Goal: Task Accomplishment & Management: Manage account settings

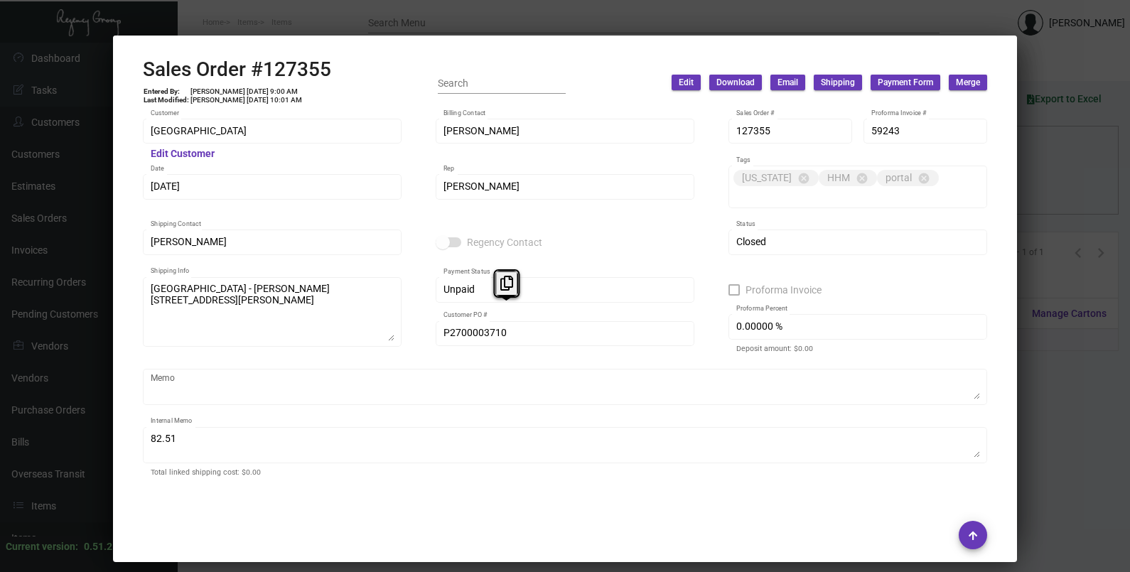
click at [1036, 167] on div at bounding box center [565, 286] width 1130 height 572
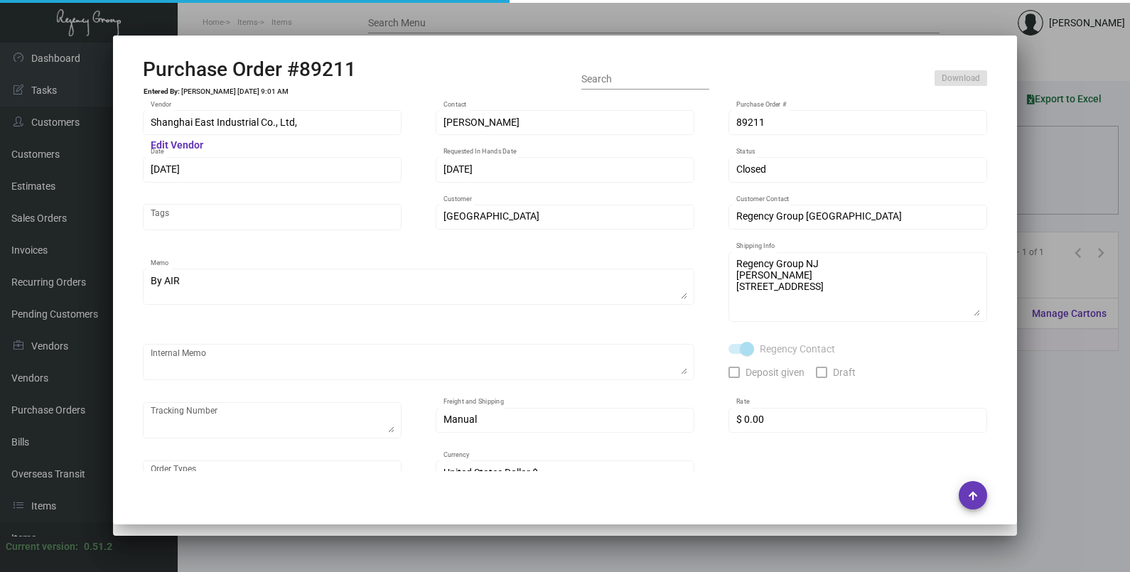
scroll to position [724, 0]
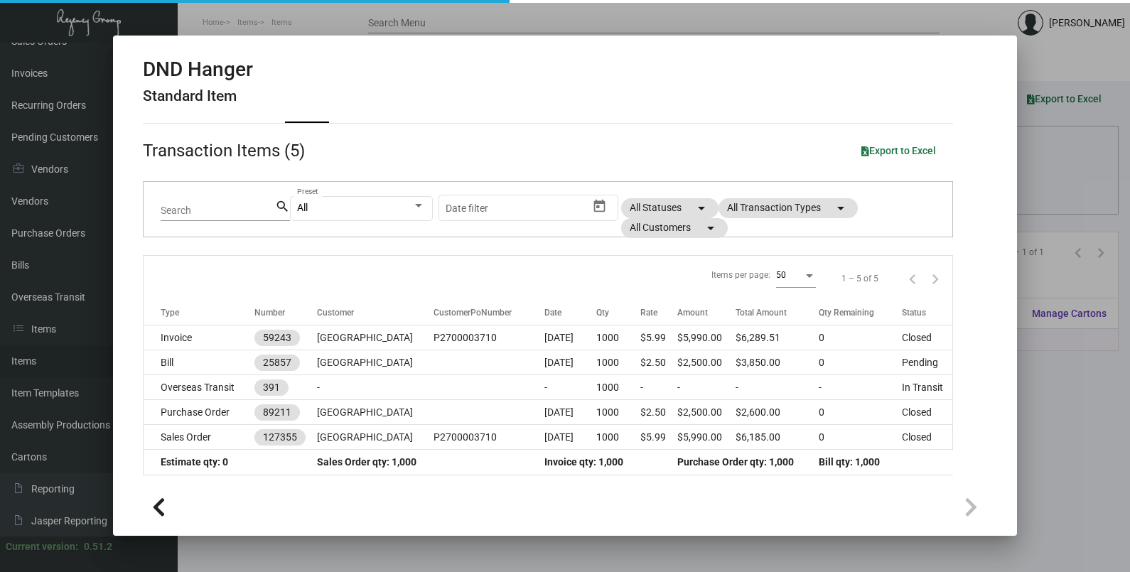
click at [1036, 167] on div at bounding box center [565, 286] width 1130 height 572
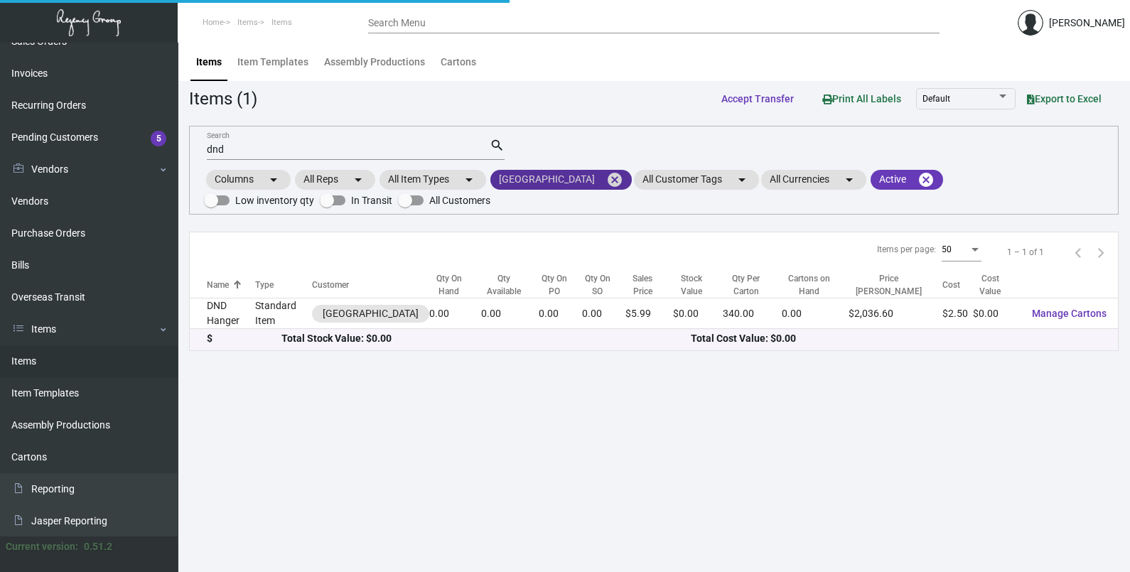
click at [606, 178] on mat-icon "cancel" at bounding box center [614, 179] width 17 height 17
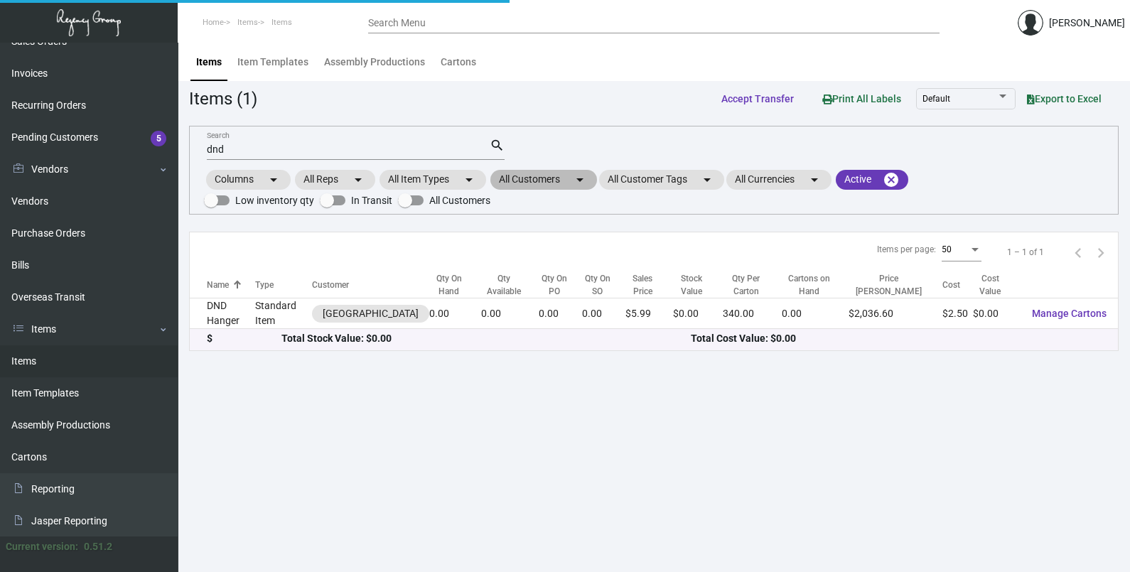
click at [569, 179] on mat-chip "All Customers arrow_drop_down" at bounding box center [543, 180] width 107 height 20
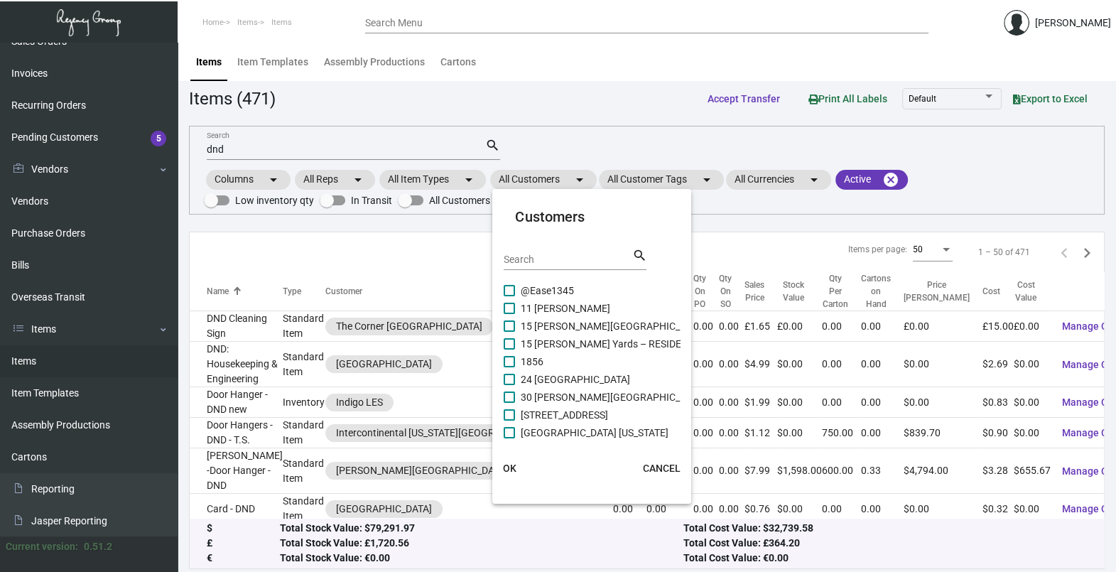
click at [551, 262] on input "Search" at bounding box center [568, 259] width 128 height 11
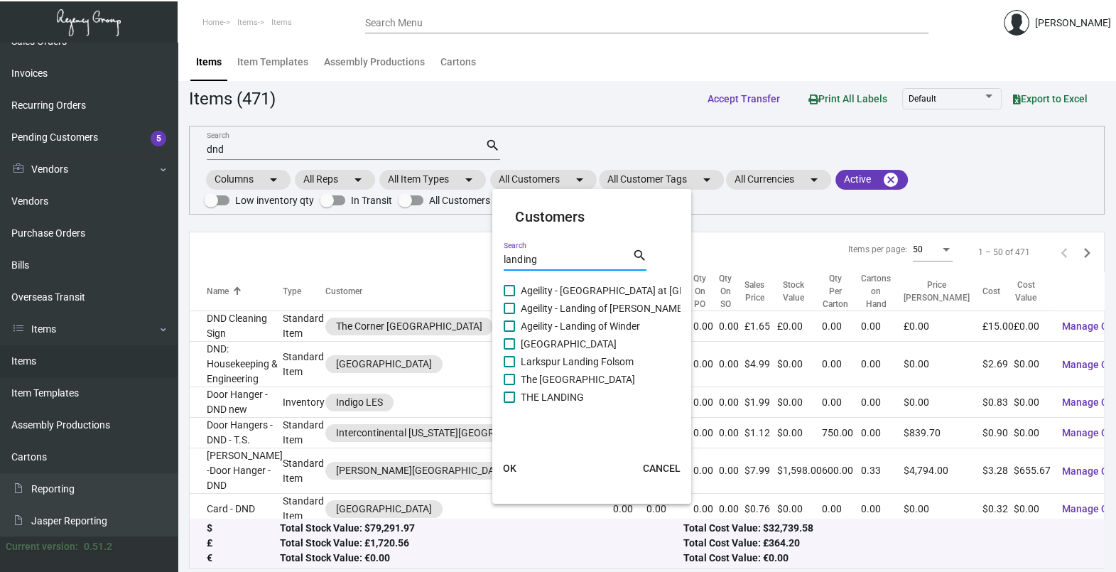
type input "landing"
click at [551, 379] on span "The [GEOGRAPHIC_DATA]" at bounding box center [578, 379] width 114 height 17
click at [509, 385] on input "The [GEOGRAPHIC_DATA]" at bounding box center [509, 385] width 1 height 1
checkbox input "true"
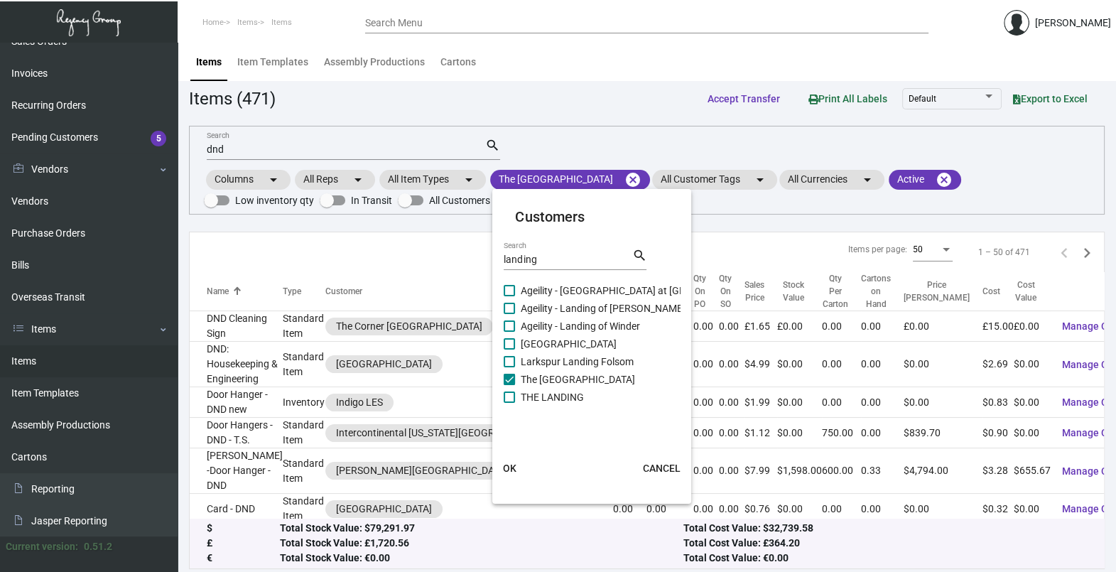
click at [511, 460] on button "OK" at bounding box center [509, 468] width 45 height 26
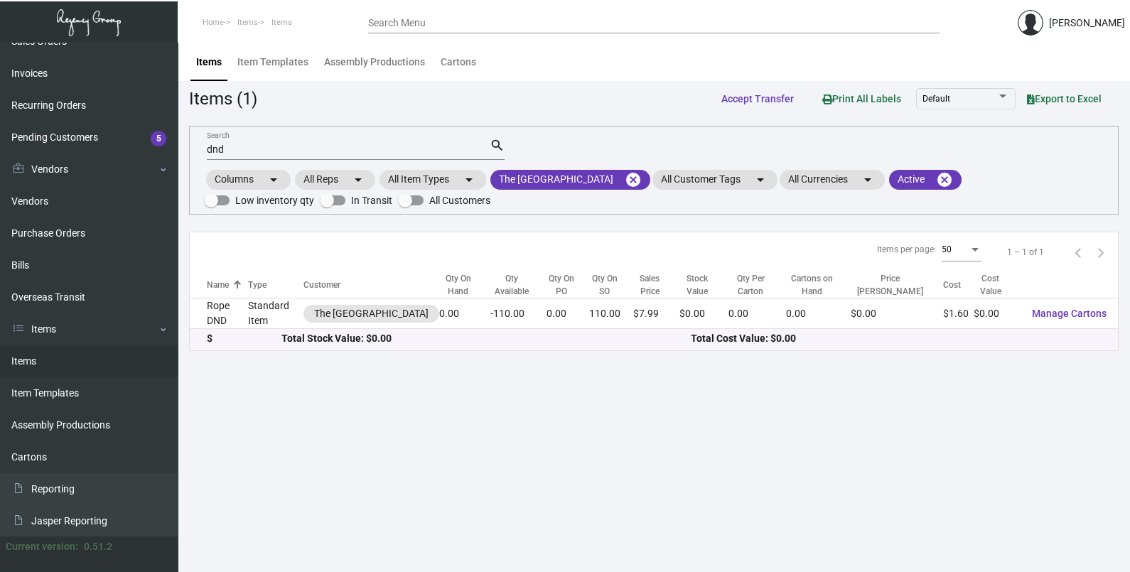
click at [241, 151] on input "dnd" at bounding box center [348, 149] width 283 height 11
type input "d"
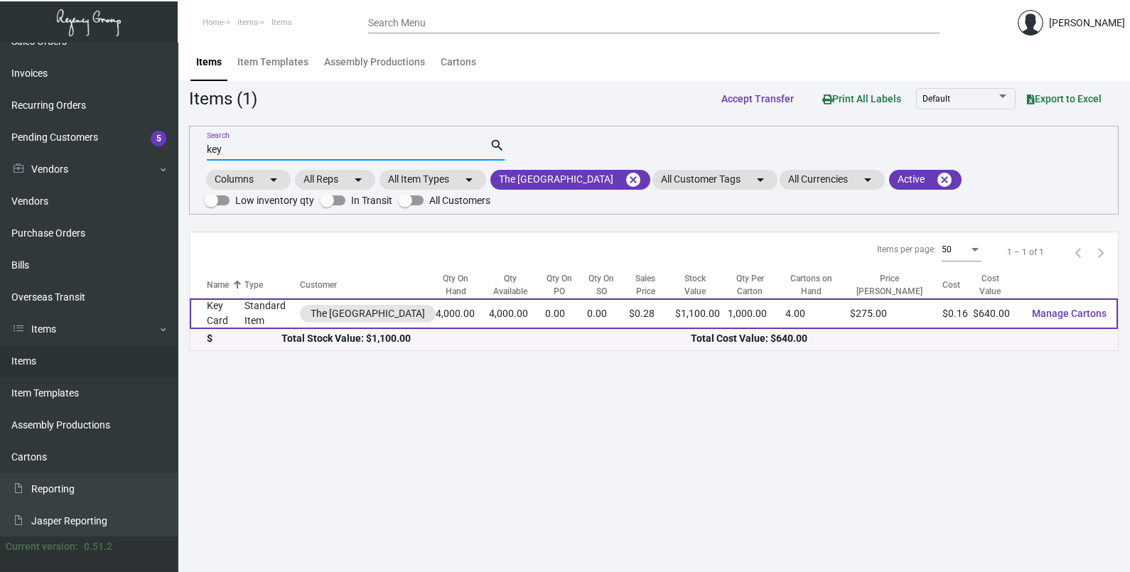
type input "key"
click at [234, 308] on td "Key Card" at bounding box center [217, 313] width 55 height 31
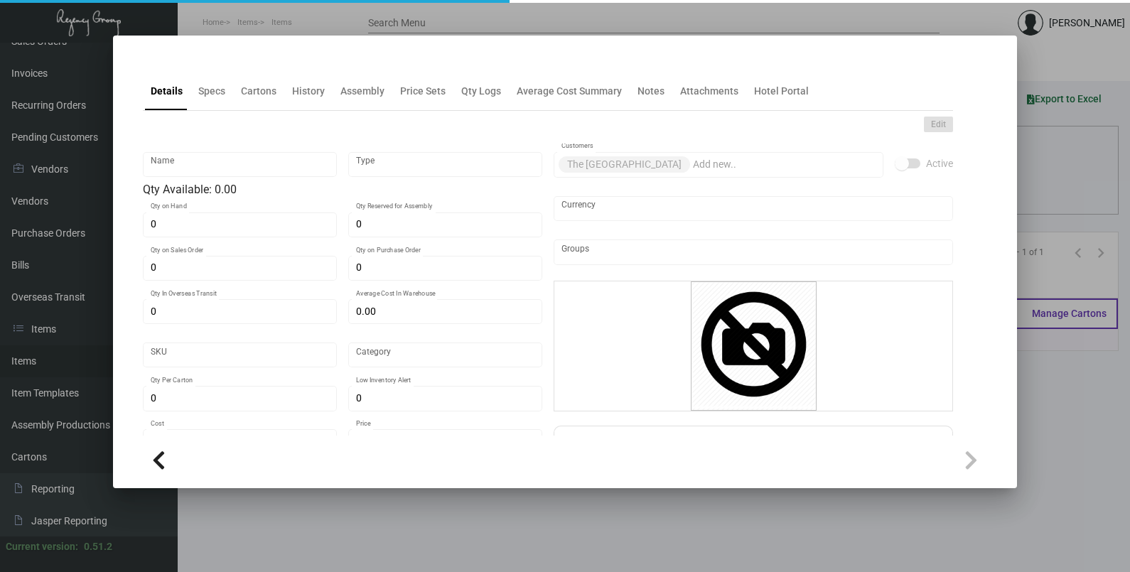
type input "Key Card"
type input "Standard Item"
type input "4,000"
type input "$ 0.19"
type input "Overseas"
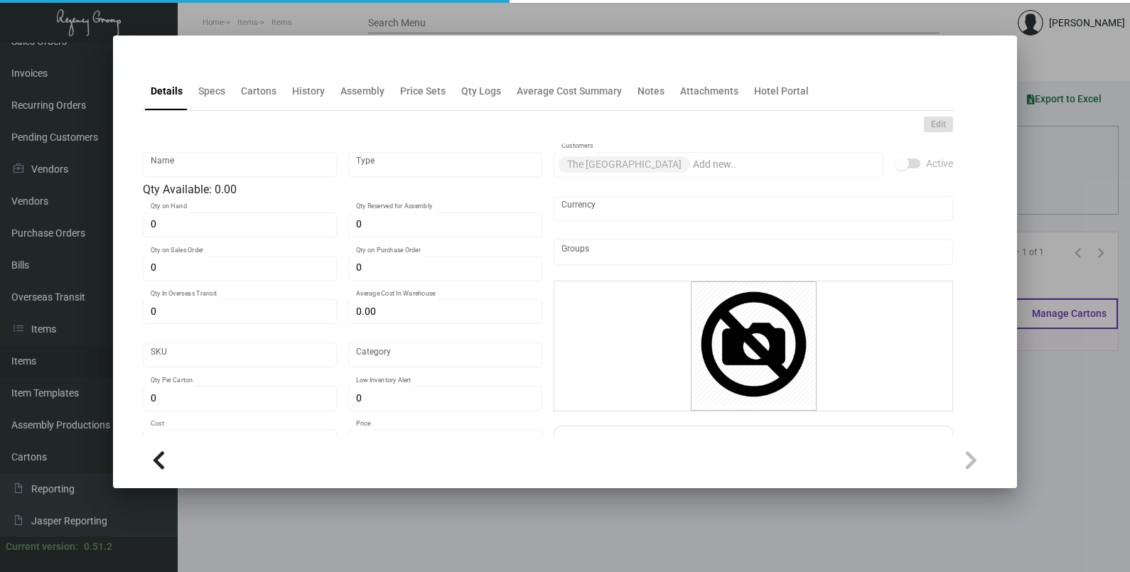
type input "1,000"
type input "$ 0.16"
type input "$ 0.275"
checkbox input "true"
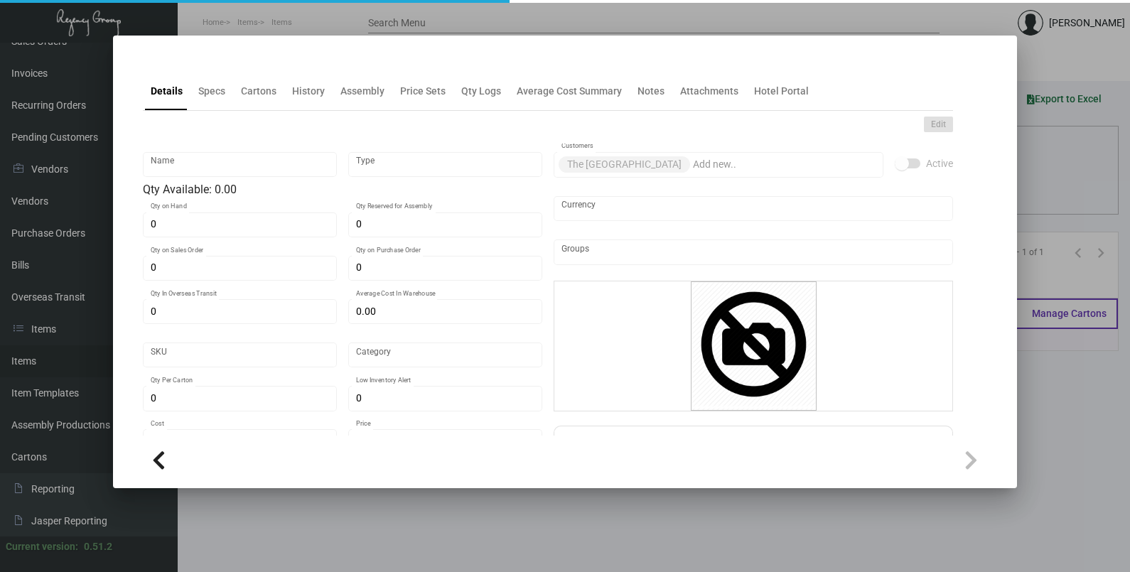
checkbox input "true"
type input "United States Dollar $"
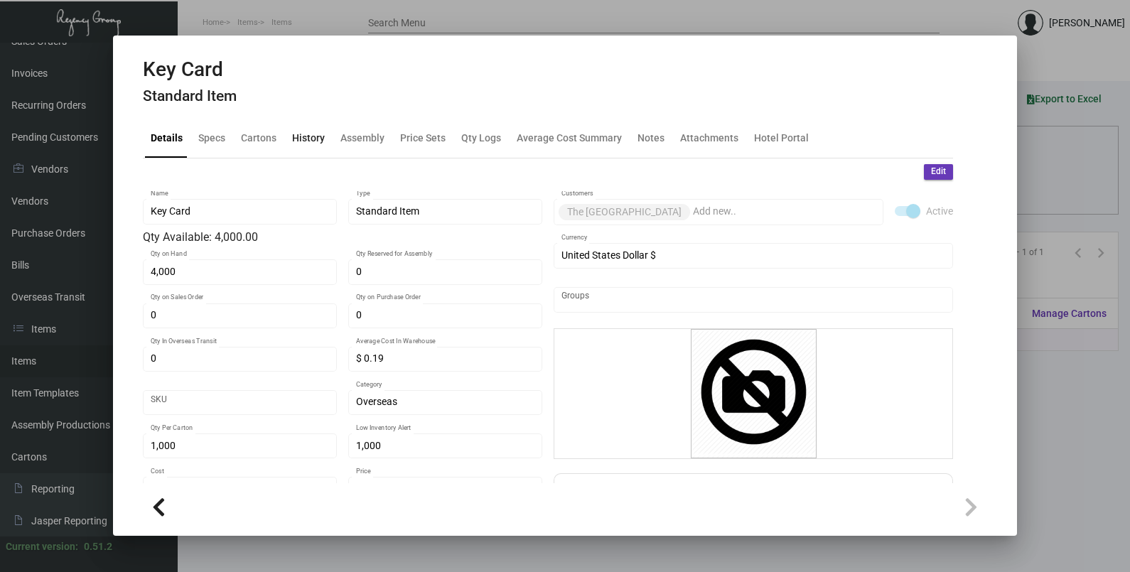
click at [296, 155] on div "History" at bounding box center [308, 138] width 44 height 34
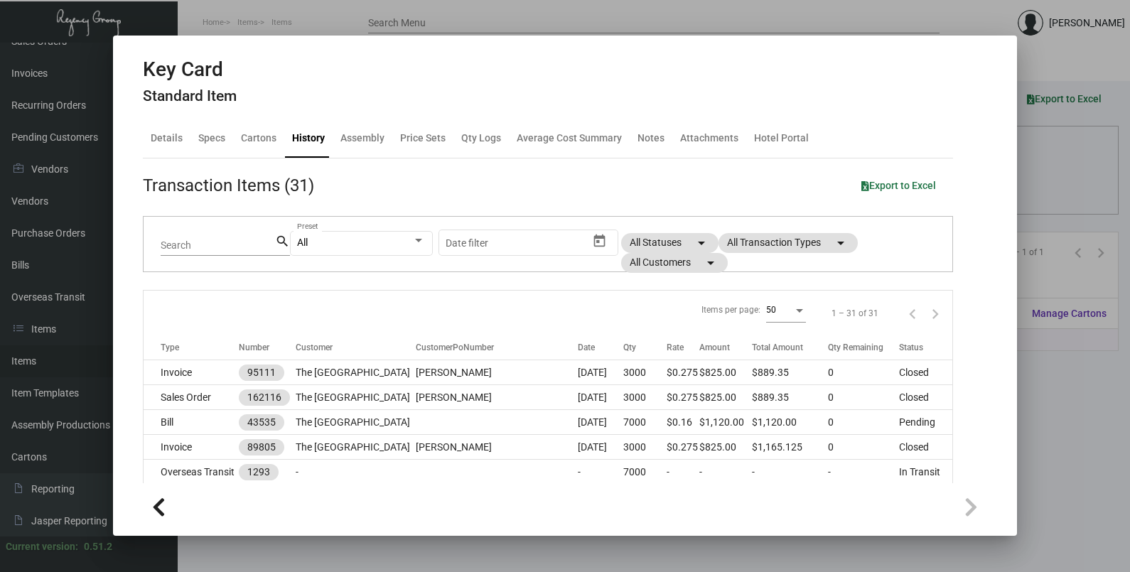
click at [1064, 366] on div at bounding box center [565, 286] width 1130 height 572
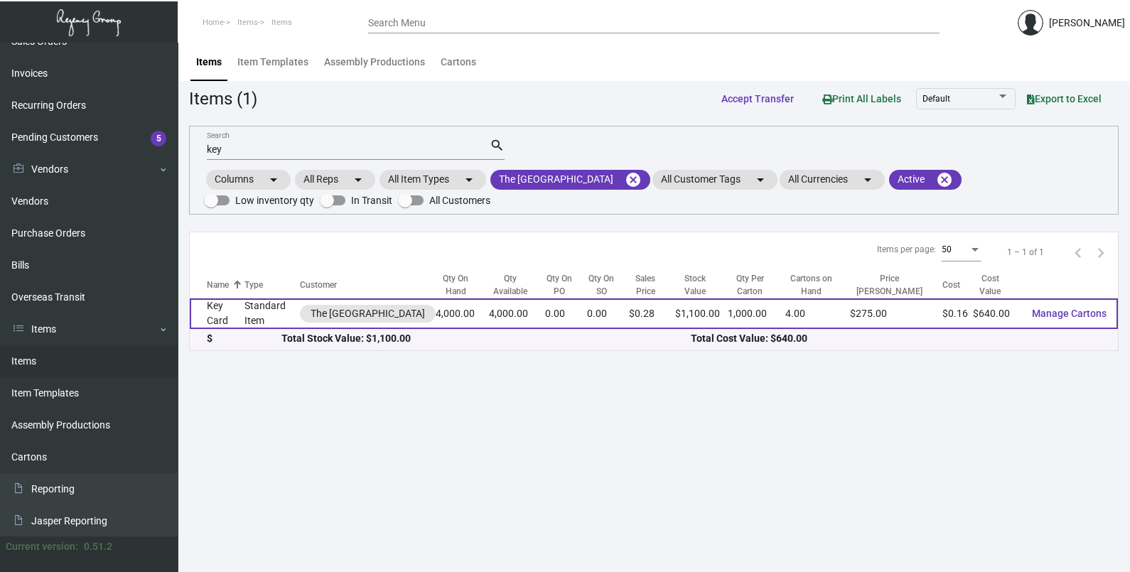
click at [440, 306] on td "4,000.00" at bounding box center [462, 313] width 53 height 31
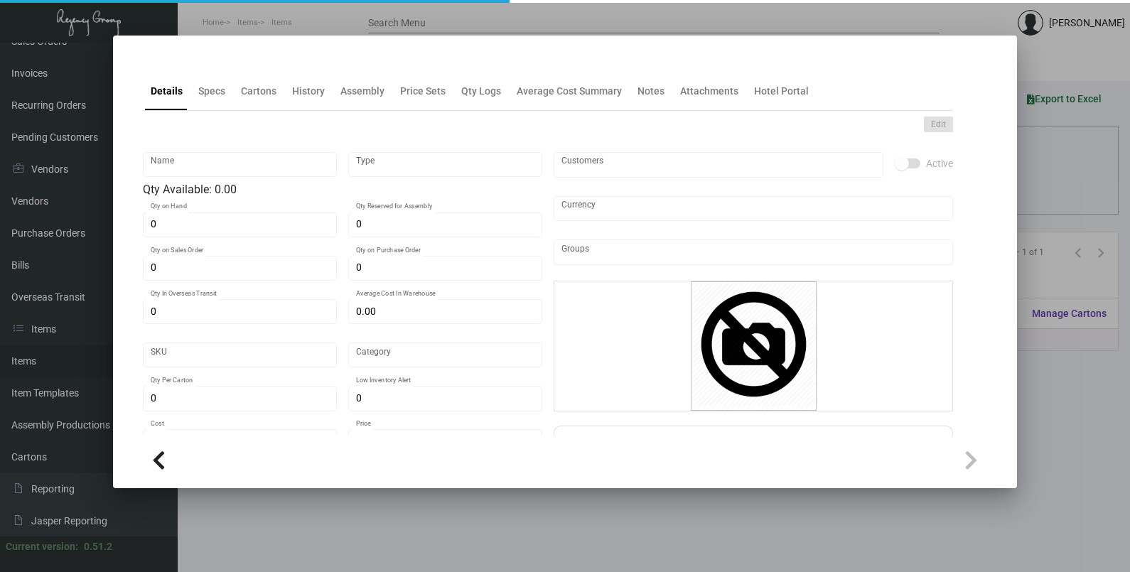
type input "Key Card"
type input "Standard Item"
type input "4,000"
type input "$ 0.19"
type input "Overseas"
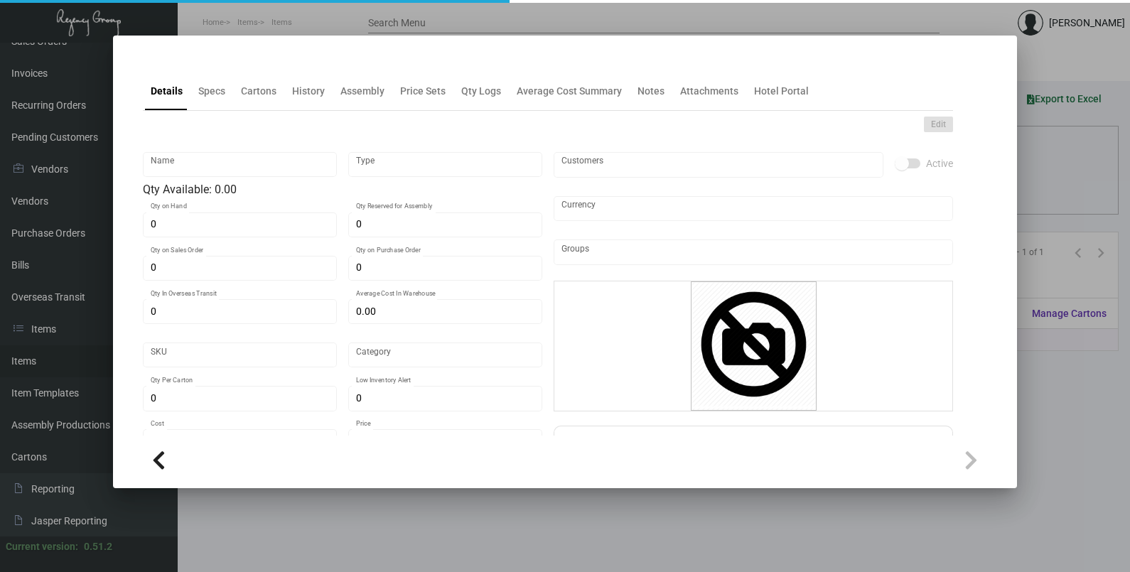
type input "1,000"
type input "$ 0.16"
type input "$ 0.275"
checkbox input "true"
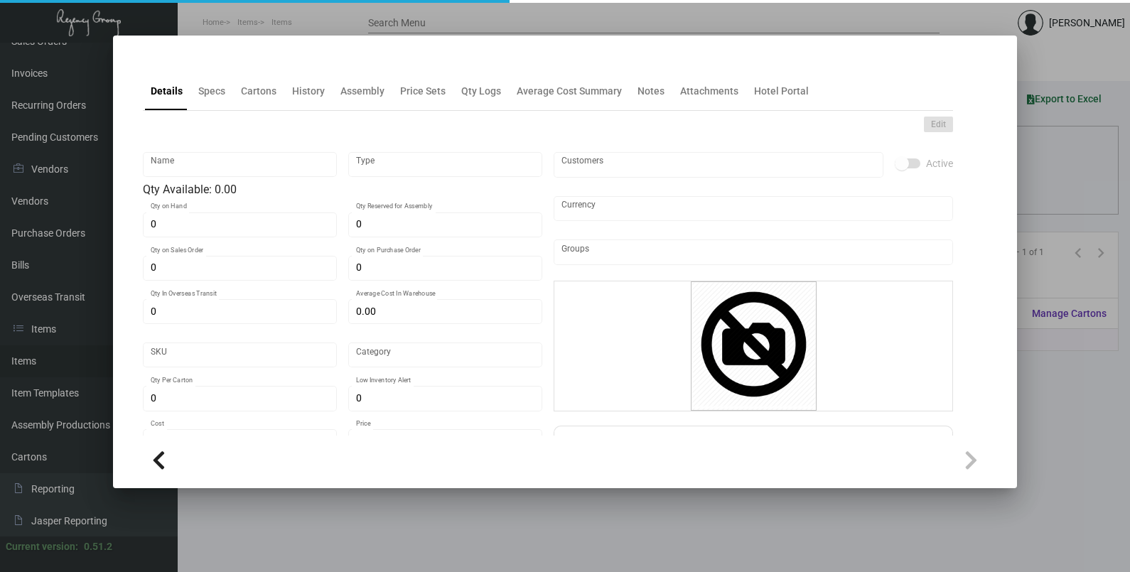
checkbox input "true"
type input "United States Dollar $"
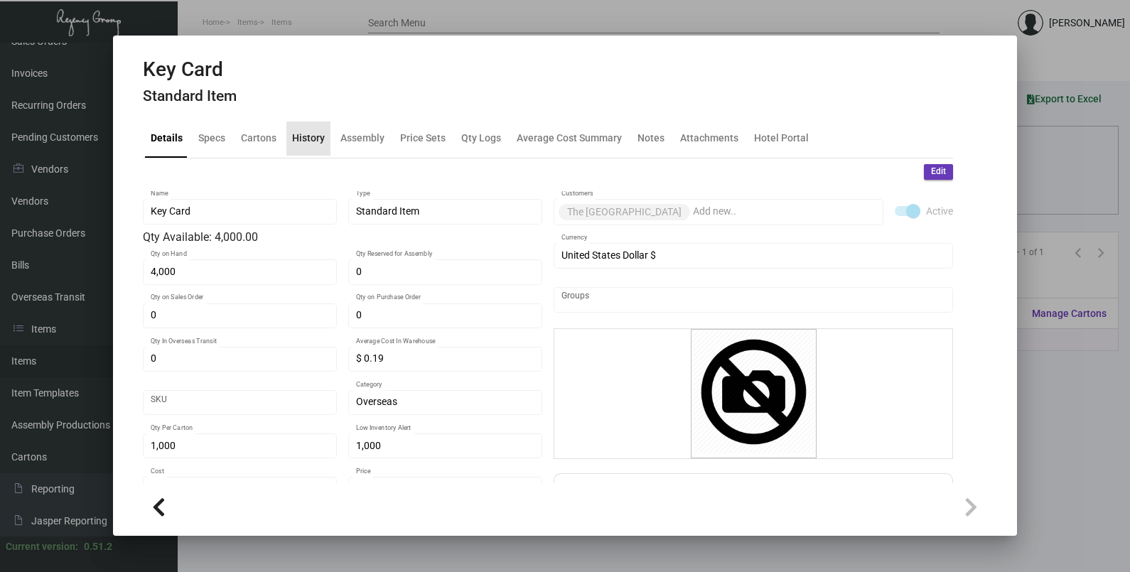
click at [309, 144] on div "History" at bounding box center [308, 138] width 33 height 15
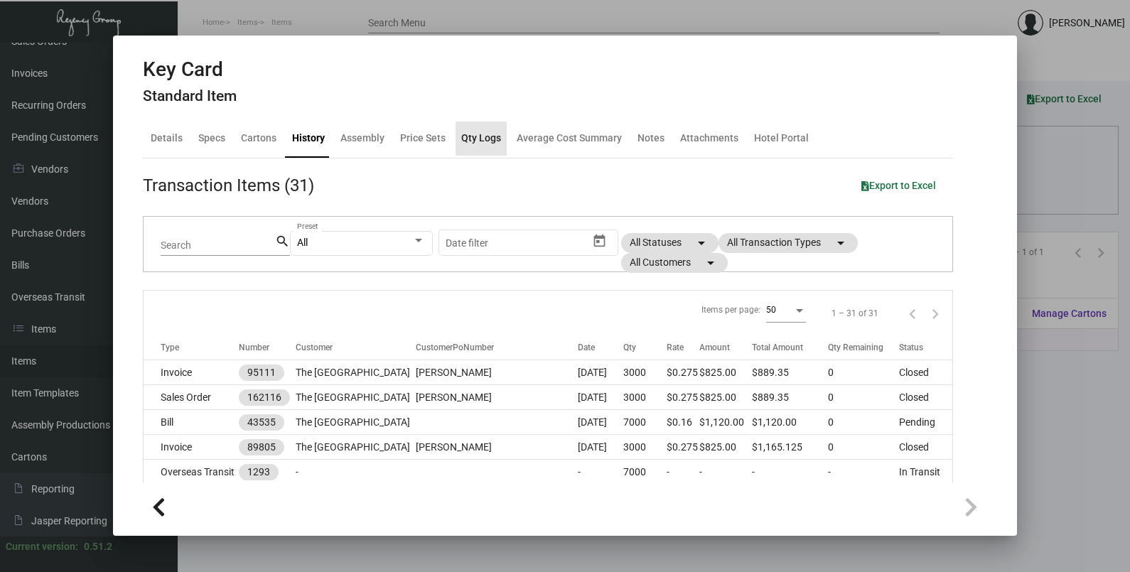
click at [465, 143] on div "Qty Logs" at bounding box center [481, 138] width 40 height 15
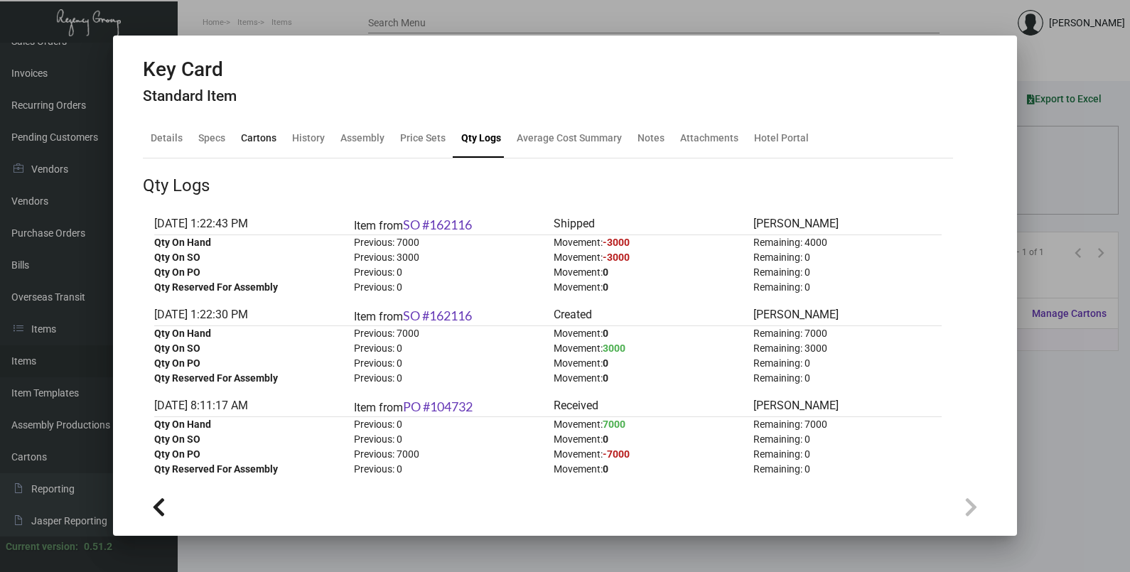
click at [262, 143] on div "Cartons" at bounding box center [259, 138] width 36 height 15
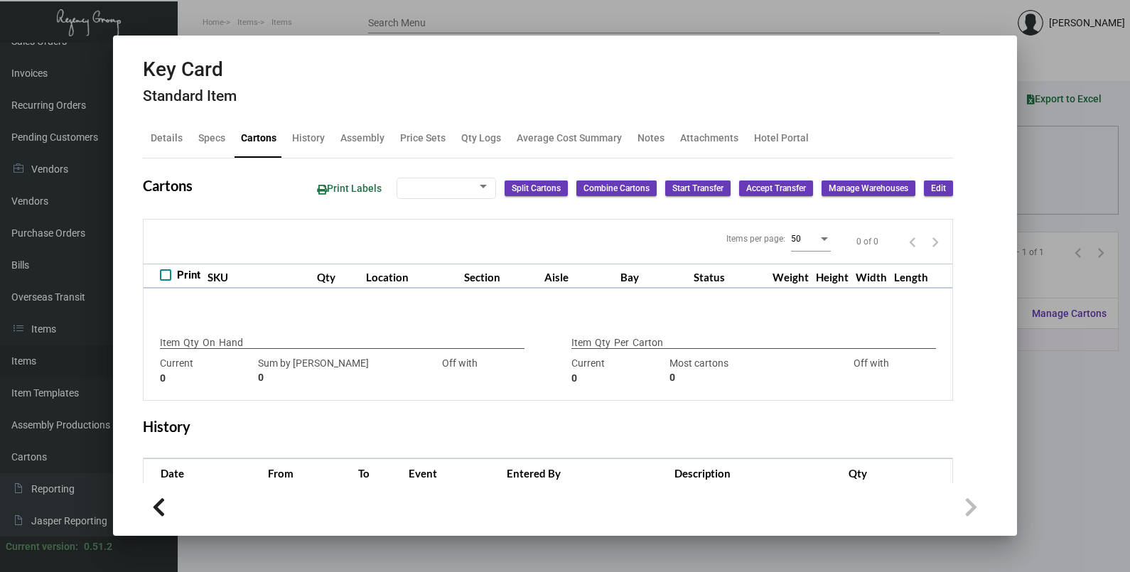
type input "4,000"
type input "4000"
type input "0"
type input "1,000"
type input "1000"
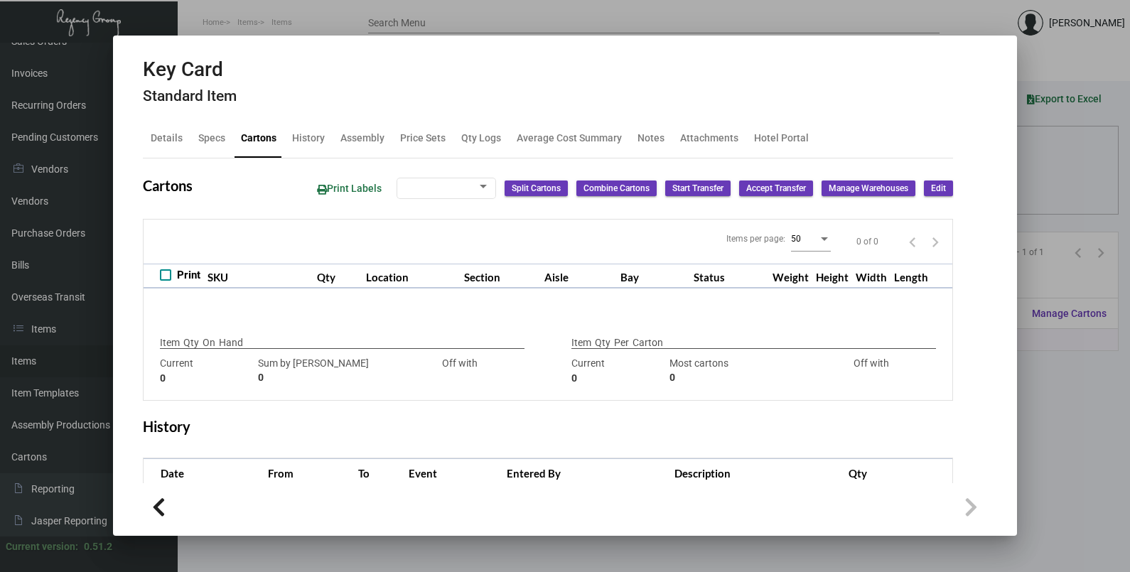
type input "0"
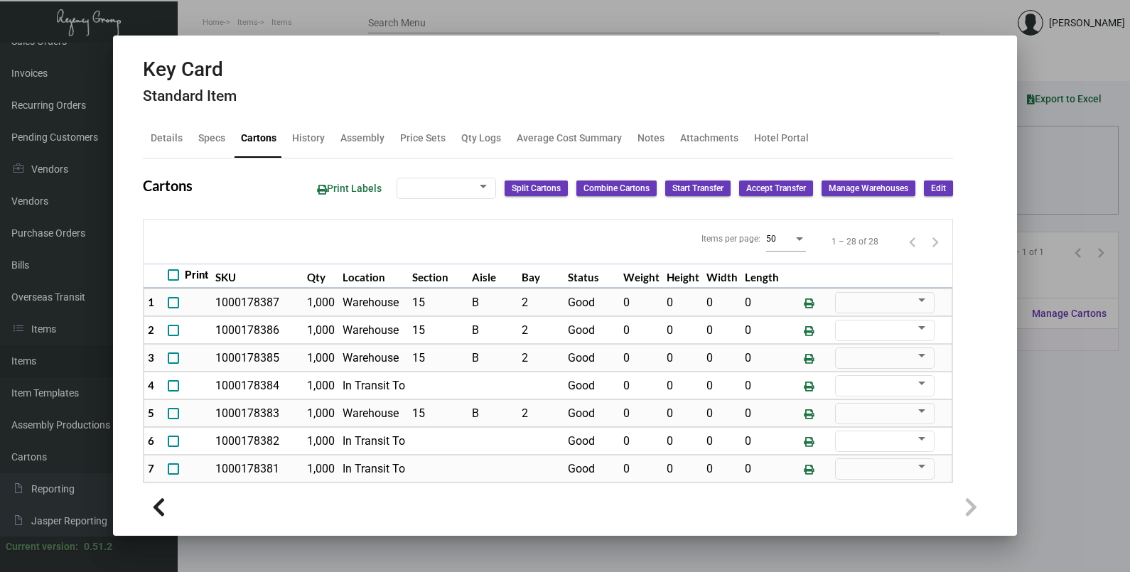
scroll to position [177, 0]
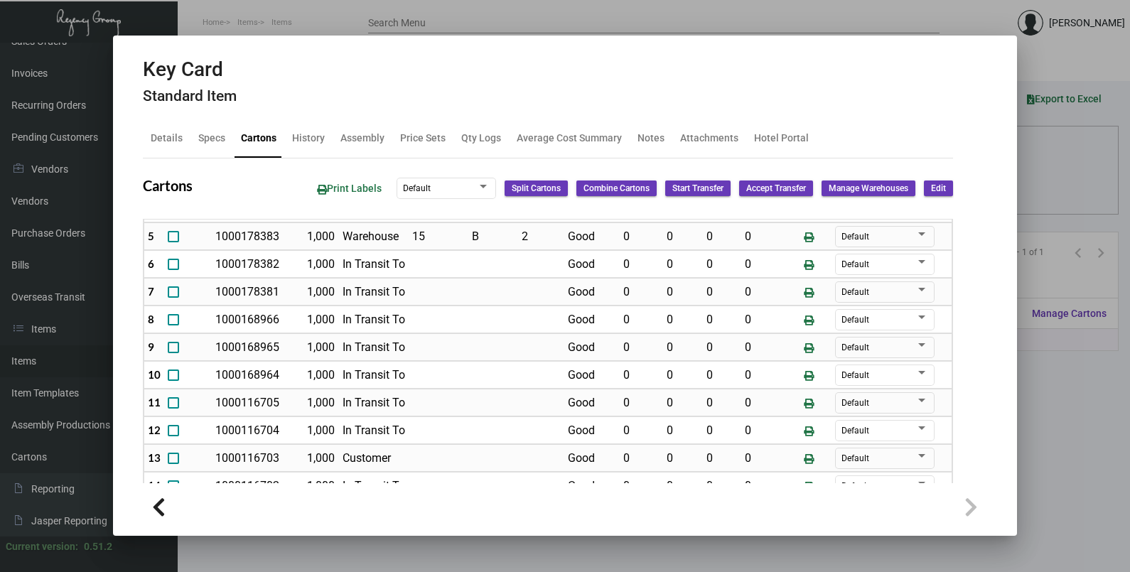
click at [1075, 172] on div at bounding box center [565, 286] width 1130 height 572
click at [1075, 172] on div "Columns arrow_drop_down All Reps arrow_drop_down All Item Types arrow_drop_down…" at bounding box center [653, 189] width 899 height 42
